Goal: Check status: Check status

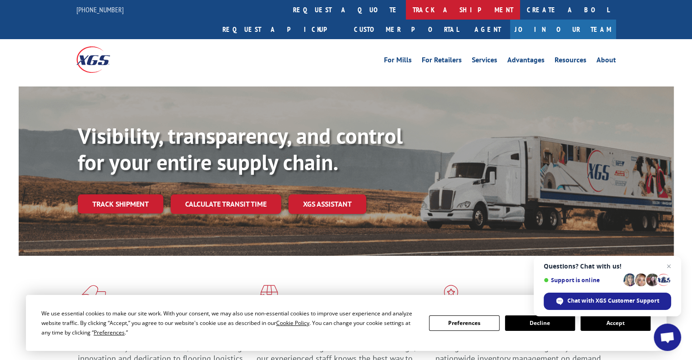
click at [406, 12] on link "track a shipment" at bounding box center [463, 10] width 114 height 20
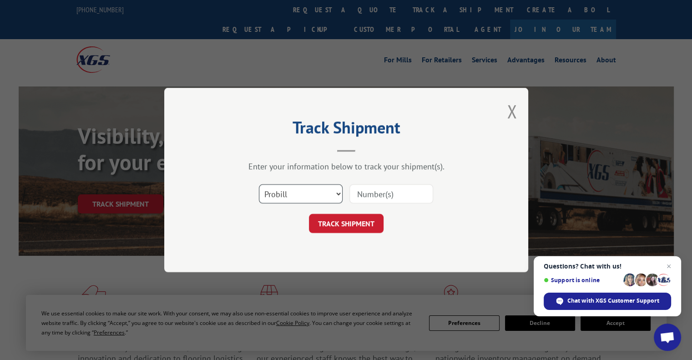
click at [278, 193] on select "Select category... Probill BOL PO" at bounding box center [301, 193] width 84 height 19
select select "po"
click at [259, 184] on select "Select category... Probill BOL PO" at bounding box center [301, 193] width 84 height 19
click at [401, 193] on input at bounding box center [391, 193] width 84 height 19
type input "17587252"
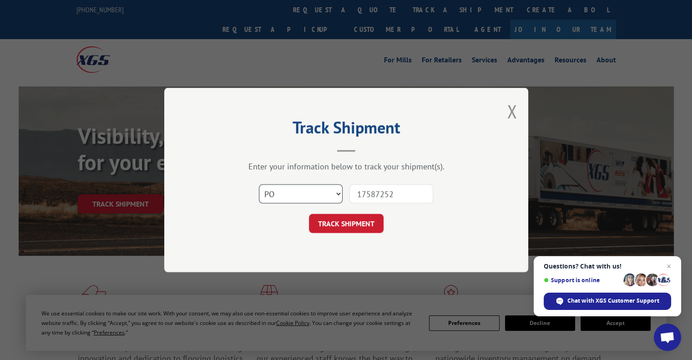
drag, startPoint x: 308, startPoint y: 191, endPoint x: 304, endPoint y: 201, distance: 10.8
click at [308, 191] on select "Select category... Probill BOL PO" at bounding box center [301, 193] width 84 height 19
click at [259, 184] on select "Select category... Probill BOL PO" at bounding box center [301, 193] width 84 height 19
drag, startPoint x: 284, startPoint y: 186, endPoint x: 283, endPoint y: 192, distance: 6.4
click at [284, 186] on select "Select category... Probill BOL PO" at bounding box center [301, 193] width 84 height 19
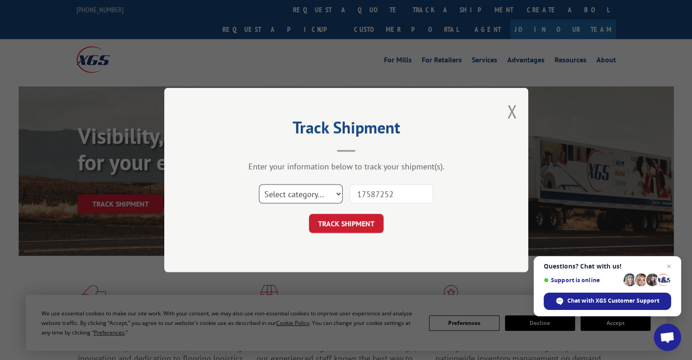
select select "probill"
click at [259, 184] on select "Select category... Probill BOL PO" at bounding box center [301, 193] width 84 height 19
click at [348, 227] on button "TRACK SHIPMENT" at bounding box center [346, 223] width 75 height 19
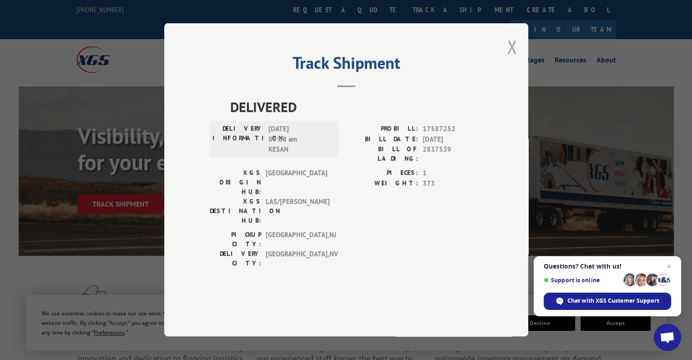
click at [514, 59] on button "Close modal" at bounding box center [512, 47] width 10 height 24
